Goal: Task Accomplishment & Management: Use online tool/utility

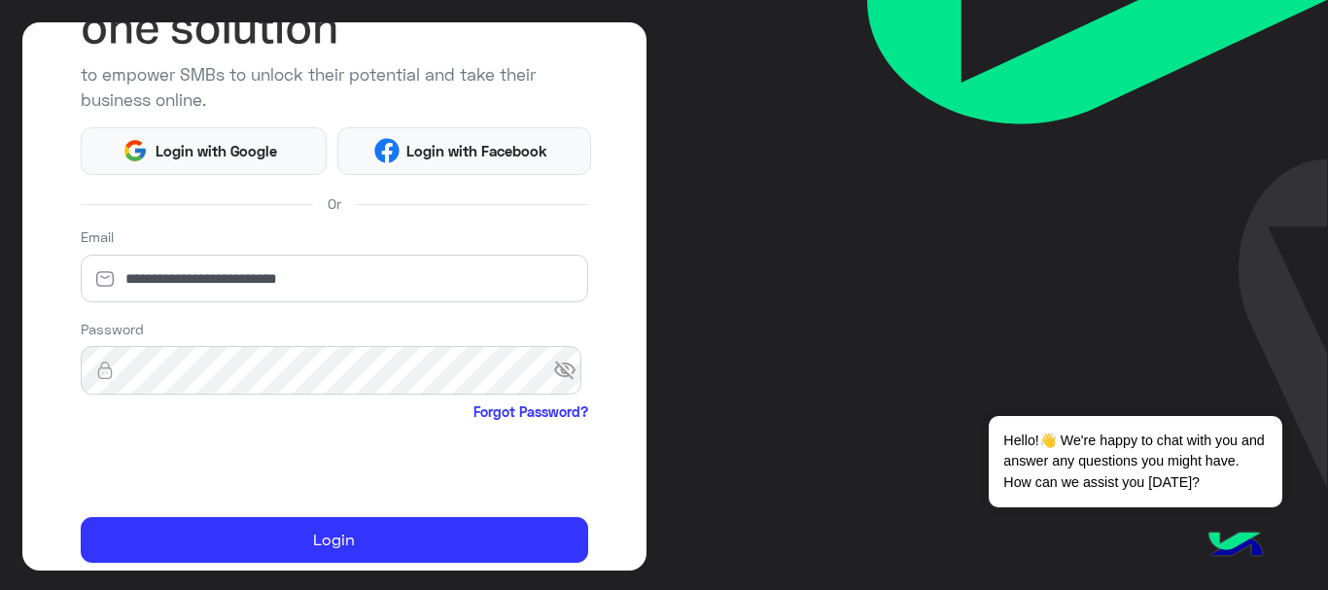
scroll to position [193, 0]
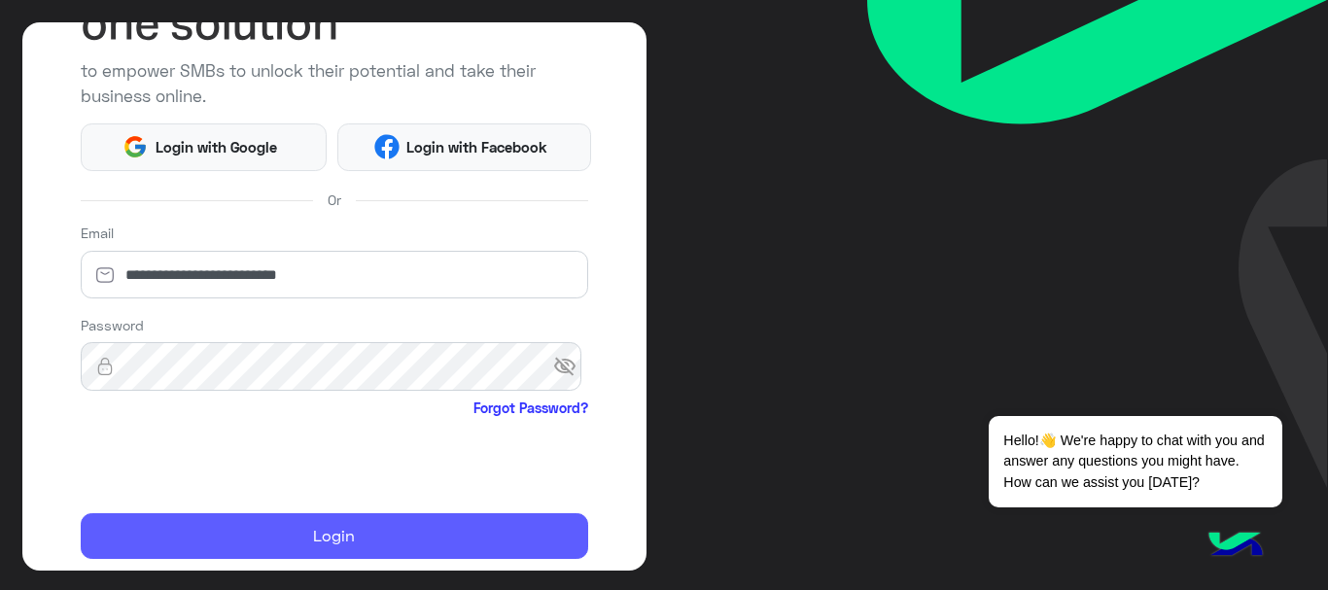
click at [161, 532] on button "Login" at bounding box center [334, 536] width 507 height 47
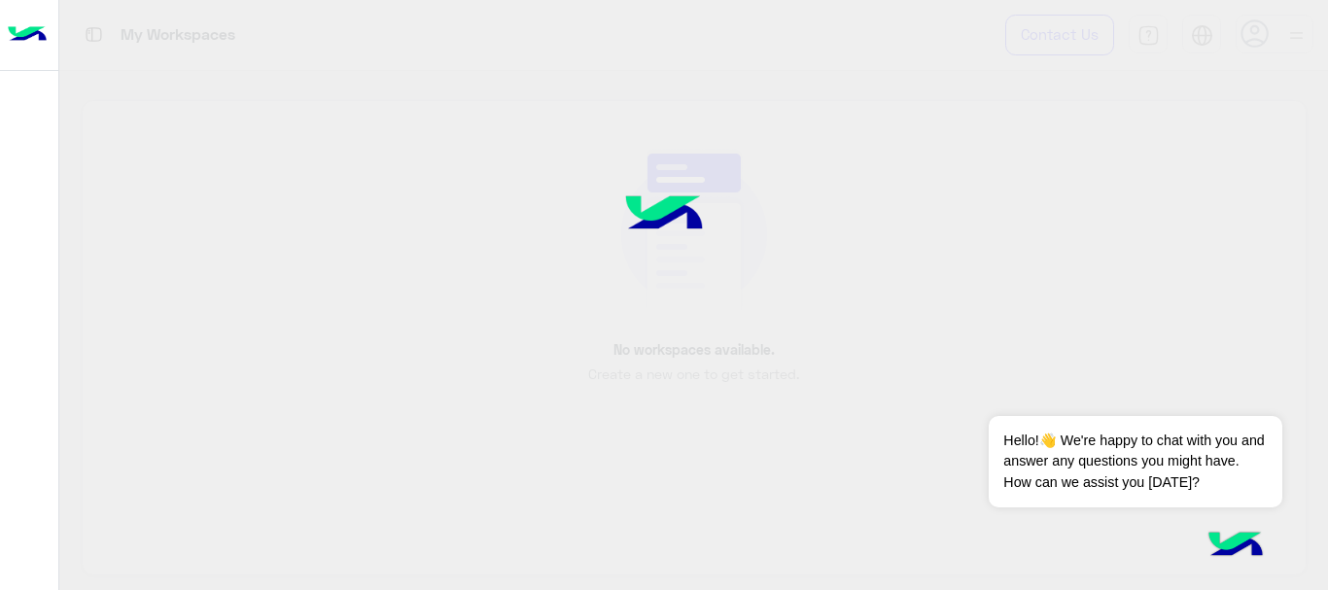
click at [161, 532] on div at bounding box center [664, 295] width 1328 height 590
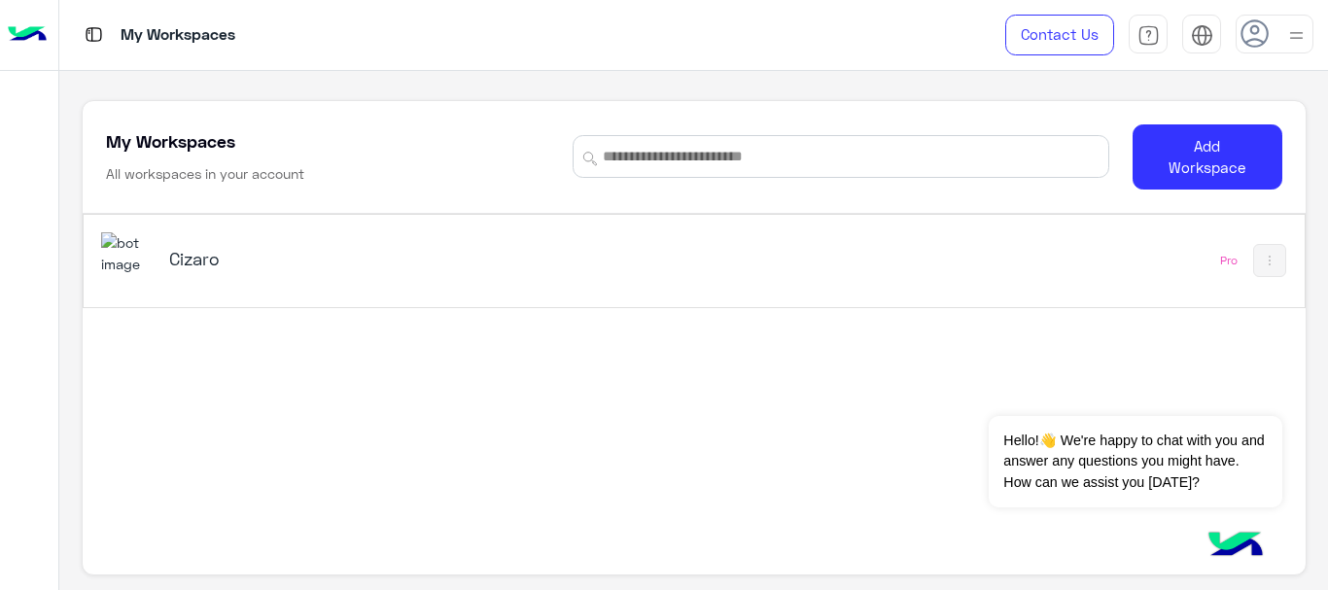
click at [256, 277] on div "Cizaro" at bounding box center [456, 260] width 711 height 56
